Goal: Transaction & Acquisition: Obtain resource

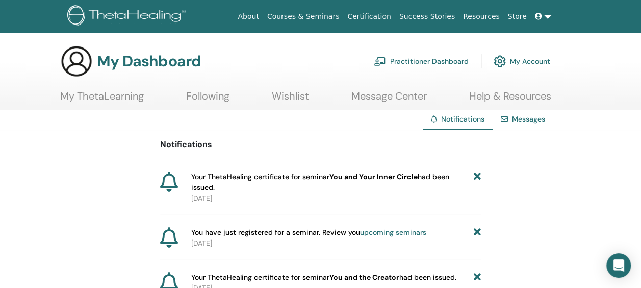
click at [533, 61] on link "My Account" at bounding box center [522, 61] width 57 height 22
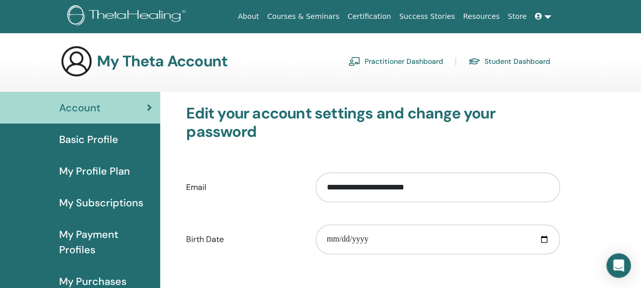
click at [518, 20] on link "Store" at bounding box center [517, 16] width 27 height 19
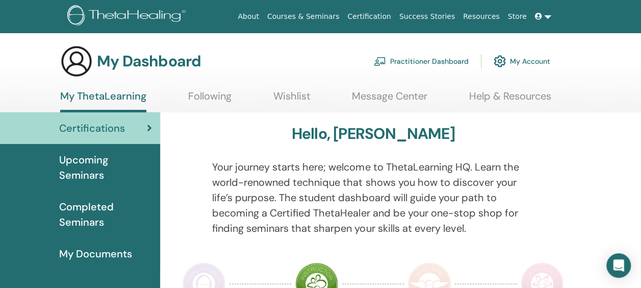
click at [92, 218] on span "Completed Seminars" at bounding box center [105, 214] width 93 height 31
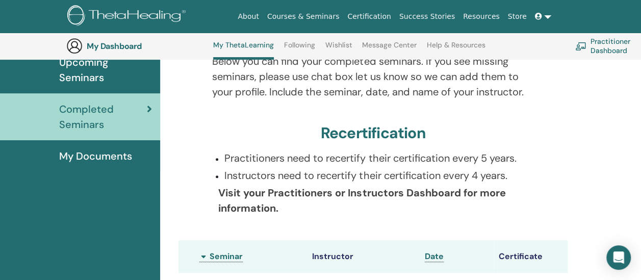
scroll to position [127, 0]
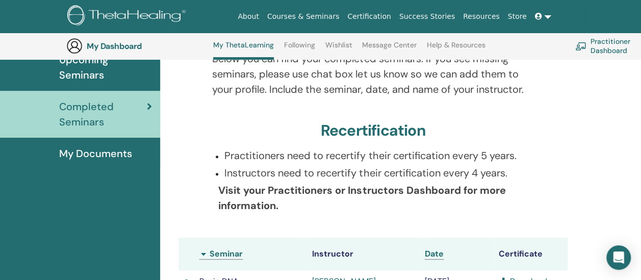
click at [108, 156] on span "My Documents" at bounding box center [95, 153] width 73 height 15
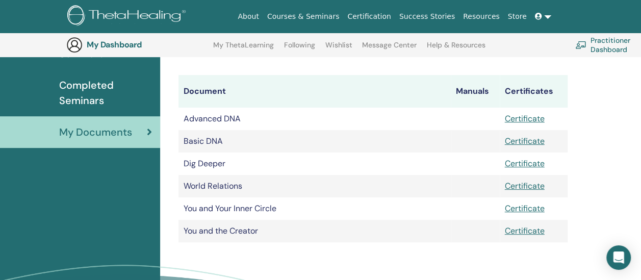
scroll to position [144, 0]
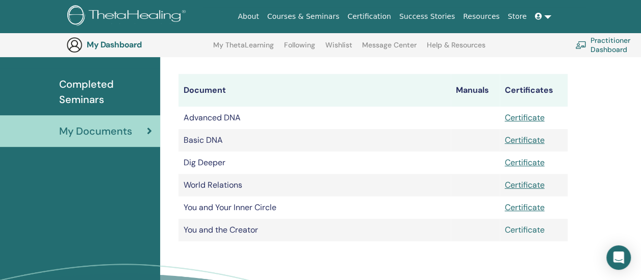
click at [535, 234] on link "Certificate" at bounding box center [525, 229] width 40 height 11
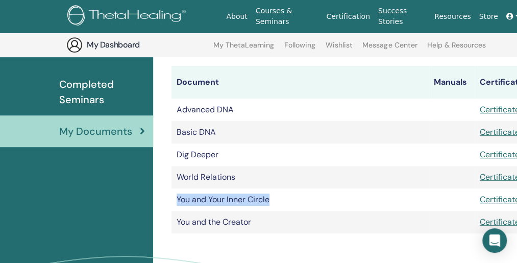
drag, startPoint x: 178, startPoint y: 207, endPoint x: 271, endPoint y: 209, distance: 93.9
click at [271, 209] on td "You and Your Inner Circle" at bounding box center [299, 199] width 257 height 22
copy td "You and Your Inner Circle"
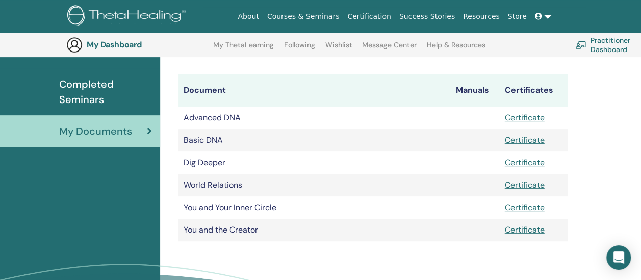
click at [598, 116] on div "My Documents Document Manuals Certificates Advanced DNA Certificate Basic DNA C…" at bounding box center [400, 178] width 481 height 376
drag, startPoint x: 184, startPoint y: 206, endPoint x: 279, endPoint y: 210, distance: 94.5
click at [279, 210] on td "You and Your Inner Circle" at bounding box center [315, 207] width 272 height 22
copy td "You and Your Inner Circle"
click at [539, 212] on link "Certificate" at bounding box center [525, 207] width 40 height 11
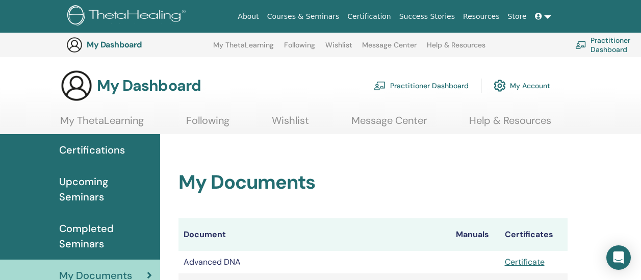
scroll to position [143, 0]
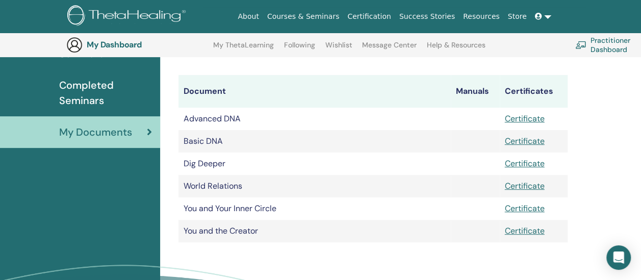
click at [301, 112] on td "Advanced DNA" at bounding box center [315, 119] width 272 height 22
click at [533, 229] on link "Certificate" at bounding box center [525, 230] width 40 height 11
click at [613, 116] on div "My Documents Document Manuals Certificates Advanced DNA Certificate Basic DNA C…" at bounding box center [400, 179] width 481 height 376
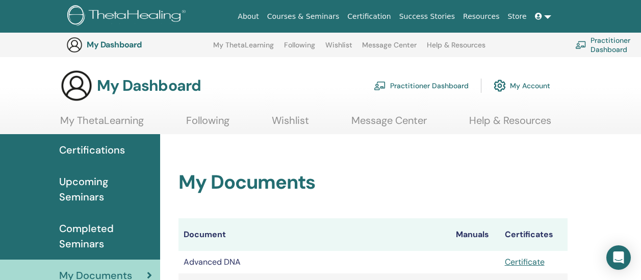
scroll to position [142, 0]
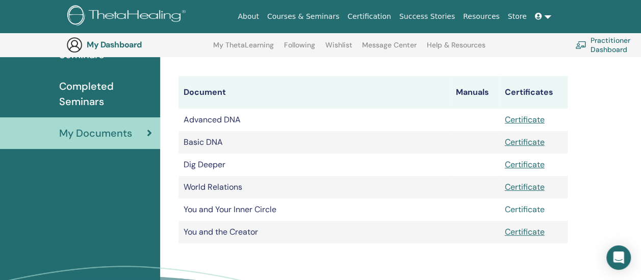
click at [535, 206] on link "Certificate" at bounding box center [525, 209] width 40 height 11
